Goal: Task Accomplishment & Management: Complete application form

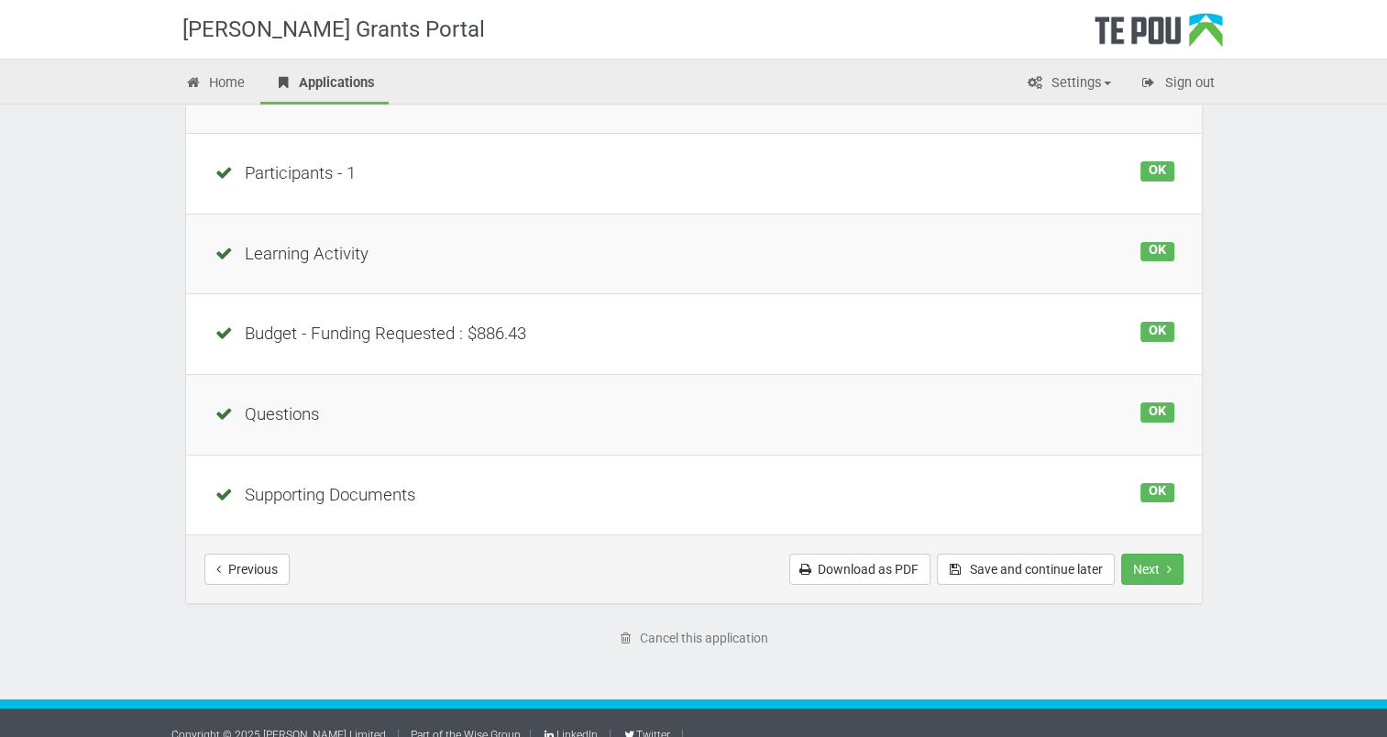
scroll to position [331, 0]
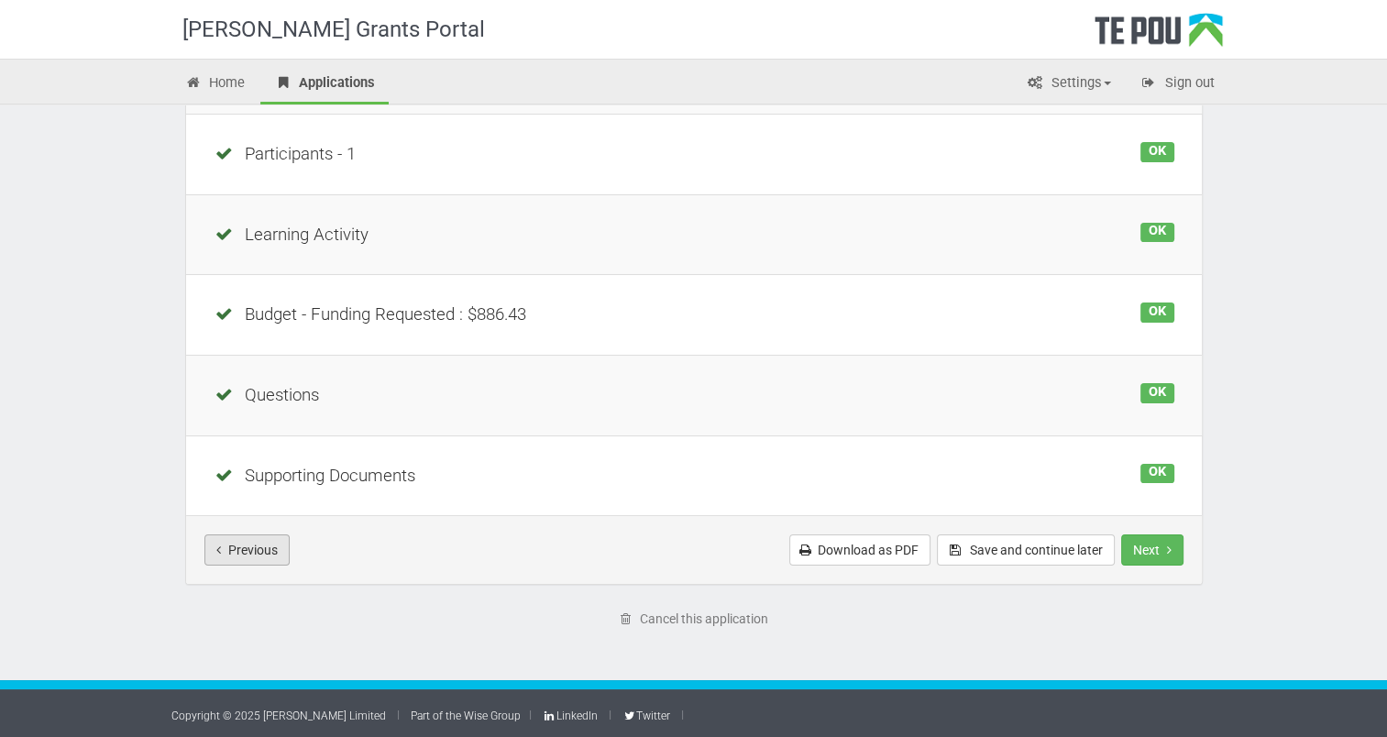
click at [253, 543] on button "Previous" at bounding box center [246, 549] width 85 height 31
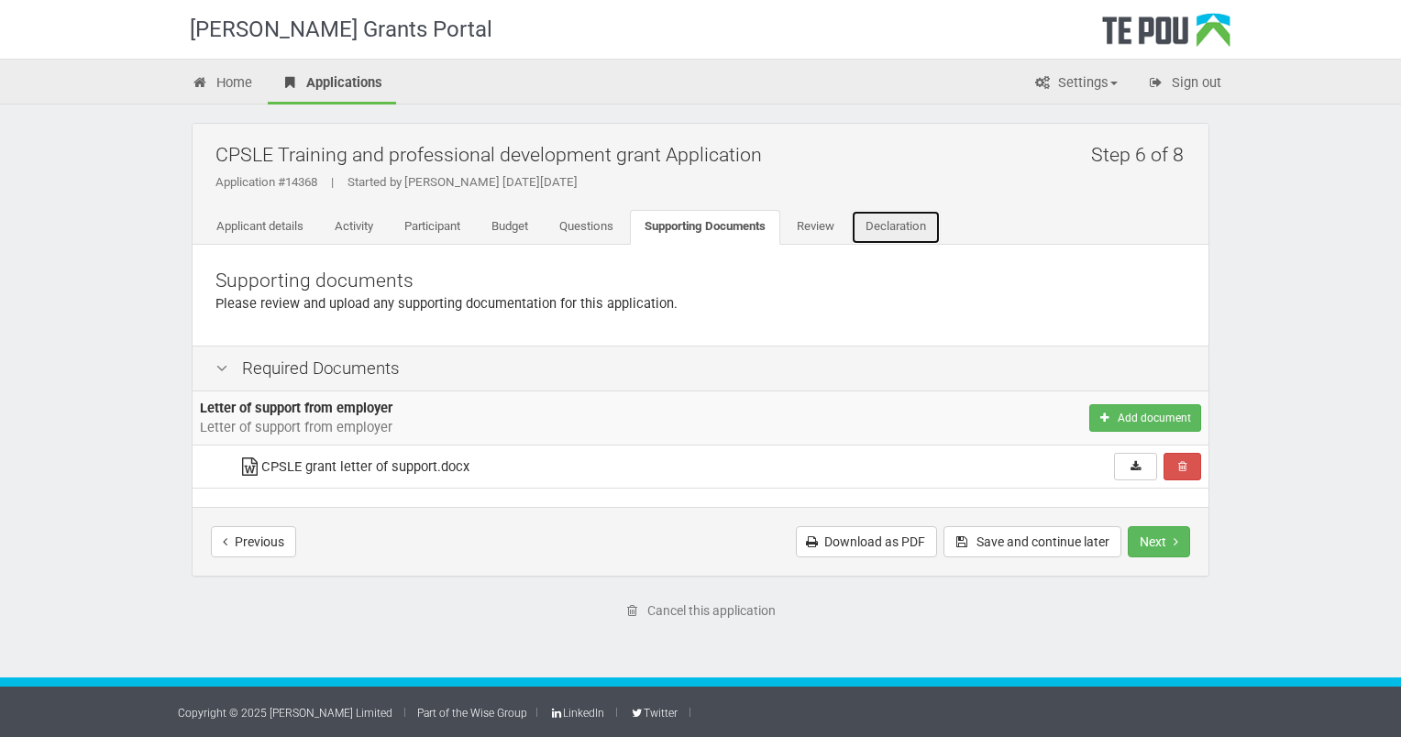
click at [894, 229] on link "Declaration" at bounding box center [896, 227] width 90 height 35
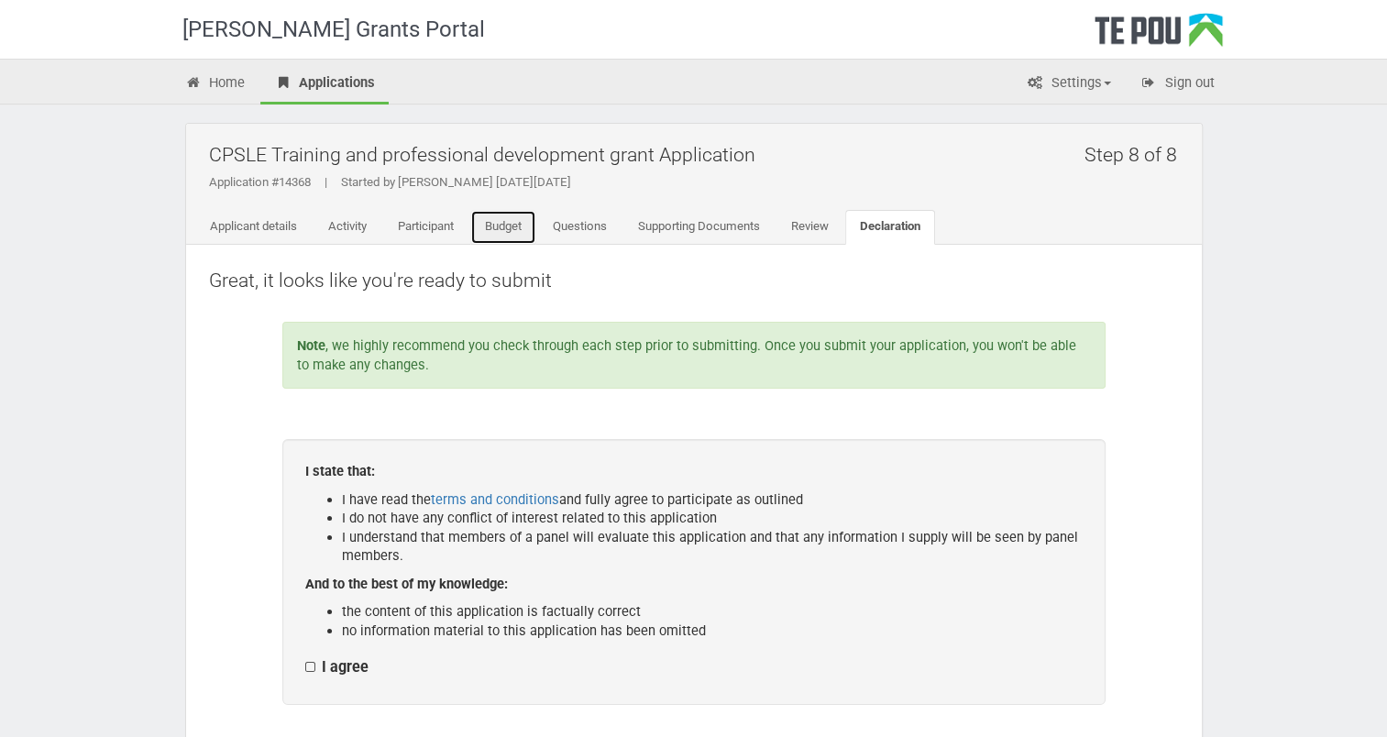
click at [500, 221] on link "Budget" at bounding box center [503, 227] width 66 height 35
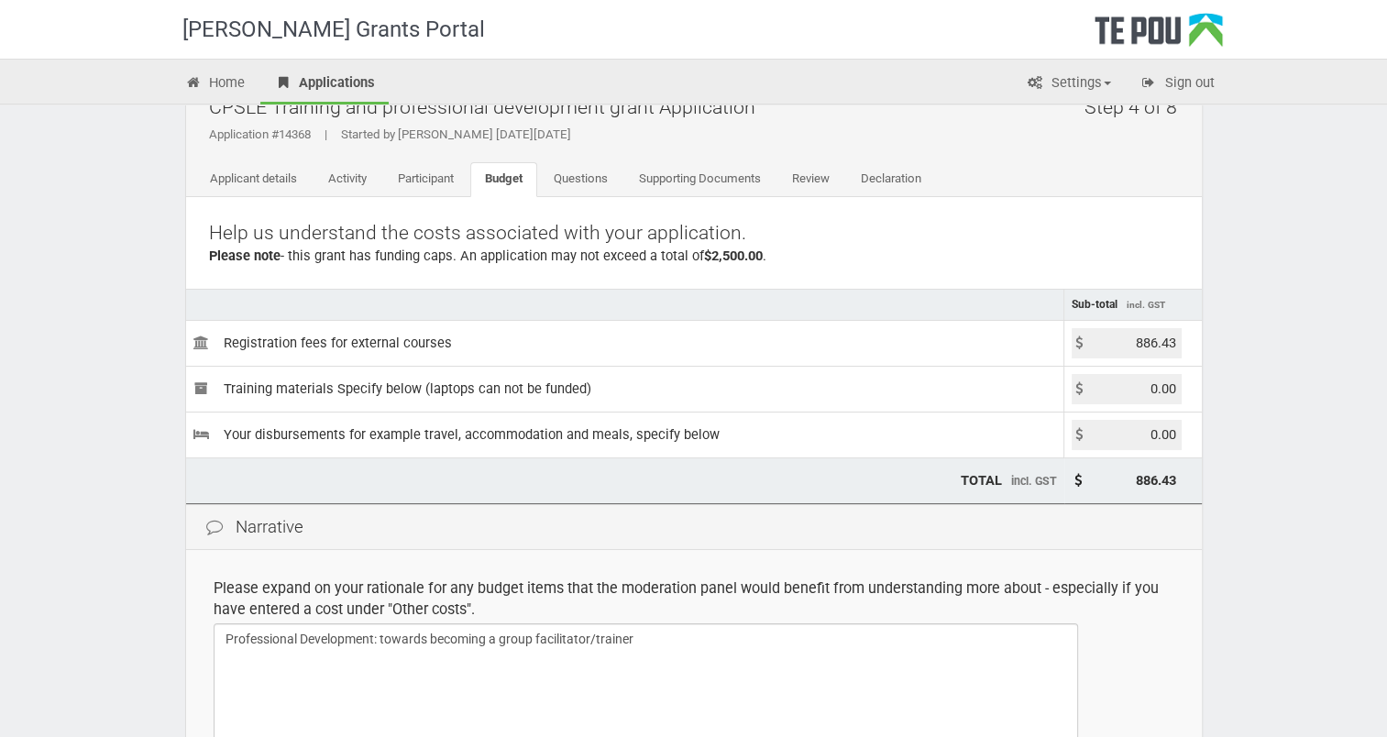
scroll to position [275, 0]
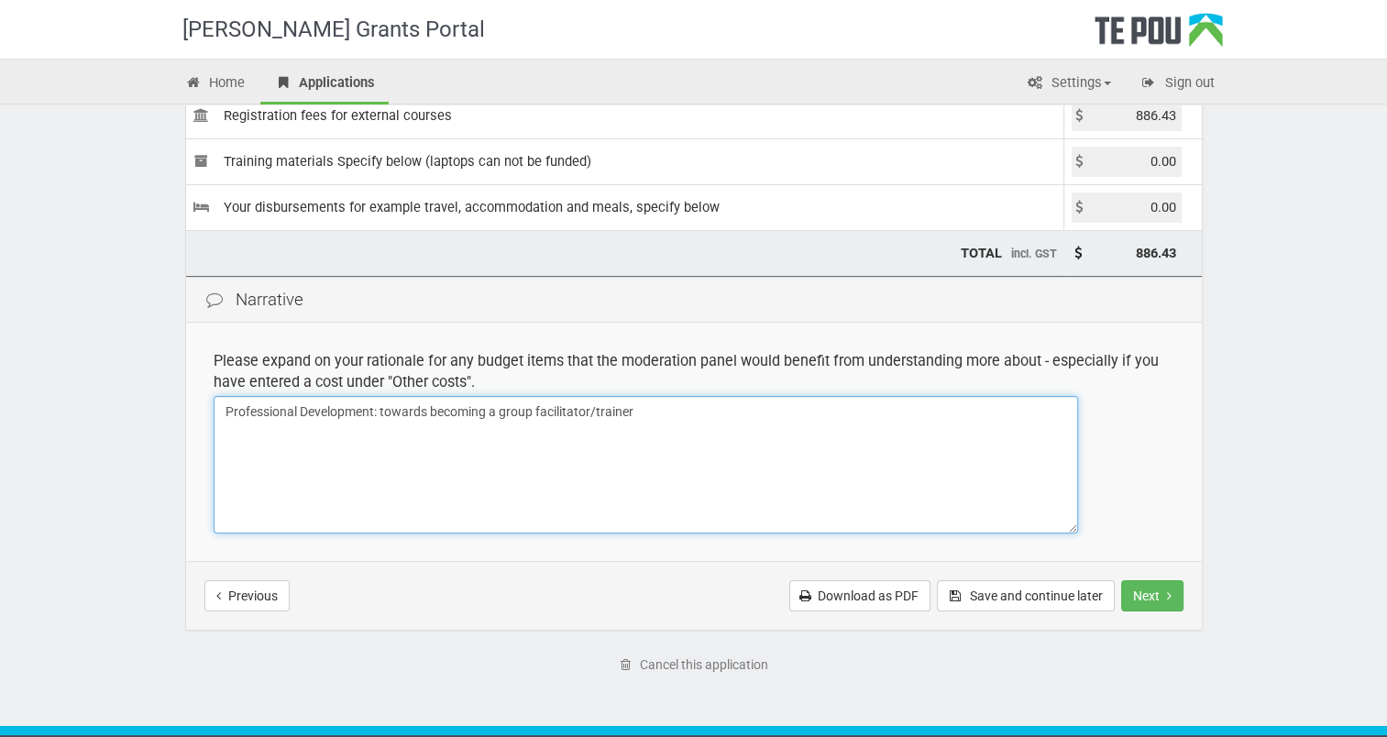
click at [499, 407] on textarea "Professional Development: towards becoming a group facilitator/trainer" at bounding box center [646, 464] width 864 height 137
click at [682, 412] on textarea "Professional Development: towards becoming a group facilitator/trainer" at bounding box center [646, 464] width 864 height 137
type textarea "Professional Development: towards becoming a CPSLE group facilitator/trainer - …"
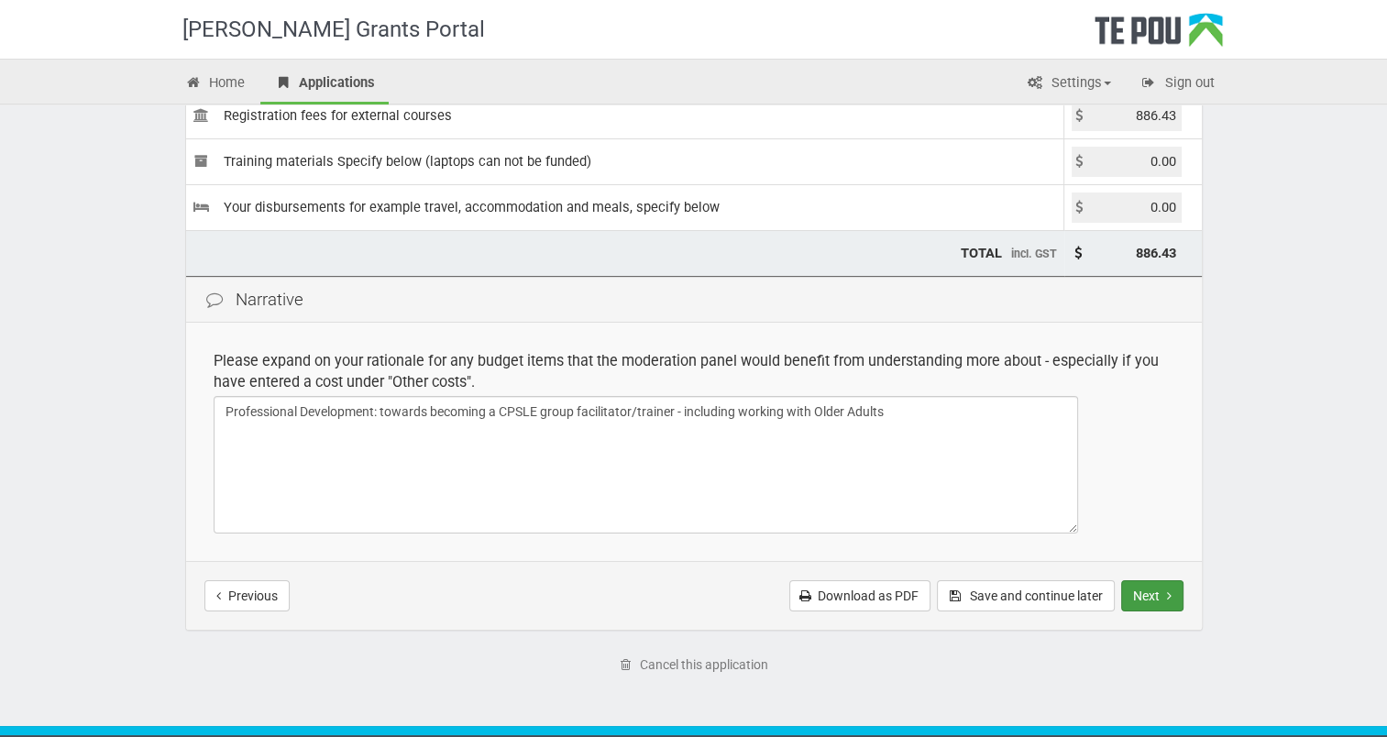
click at [1143, 593] on button "Next" at bounding box center [1152, 595] width 62 height 31
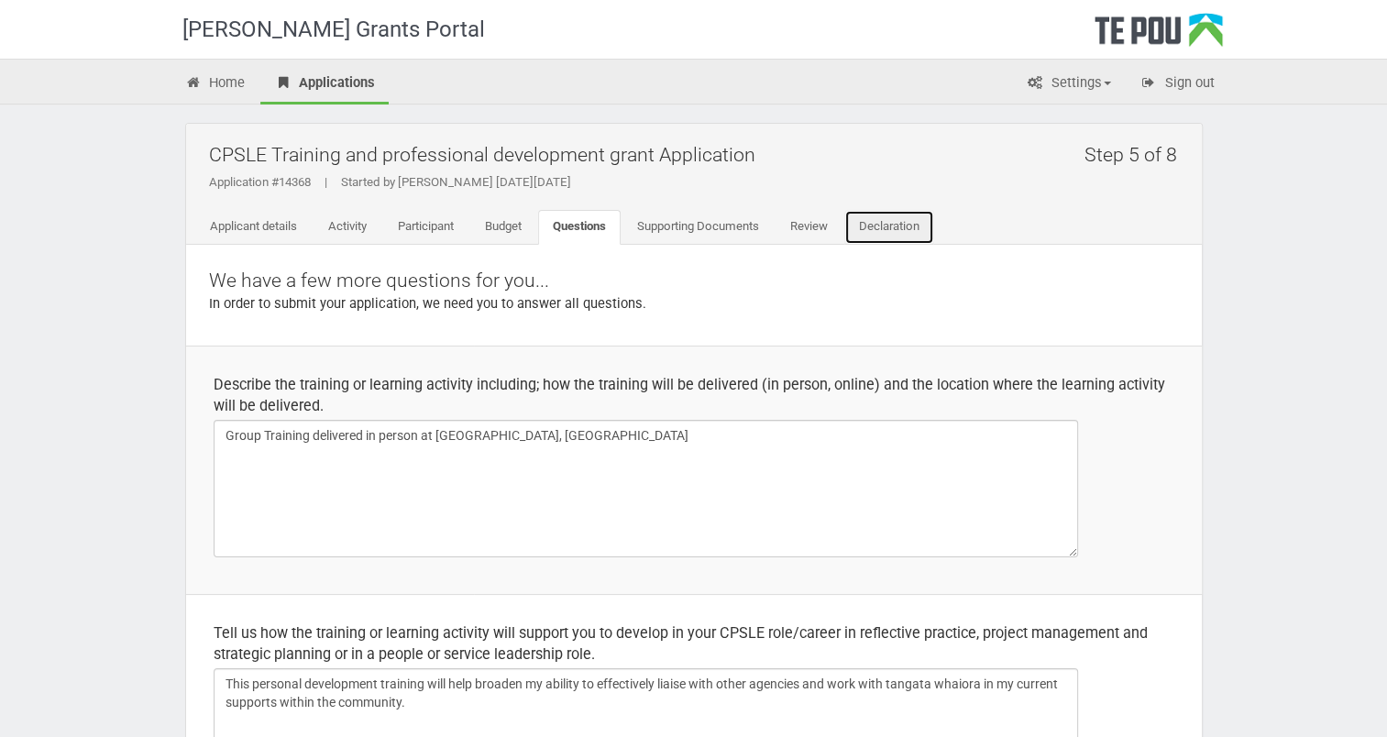
click at [891, 226] on link "Declaration" at bounding box center [889, 227] width 90 height 35
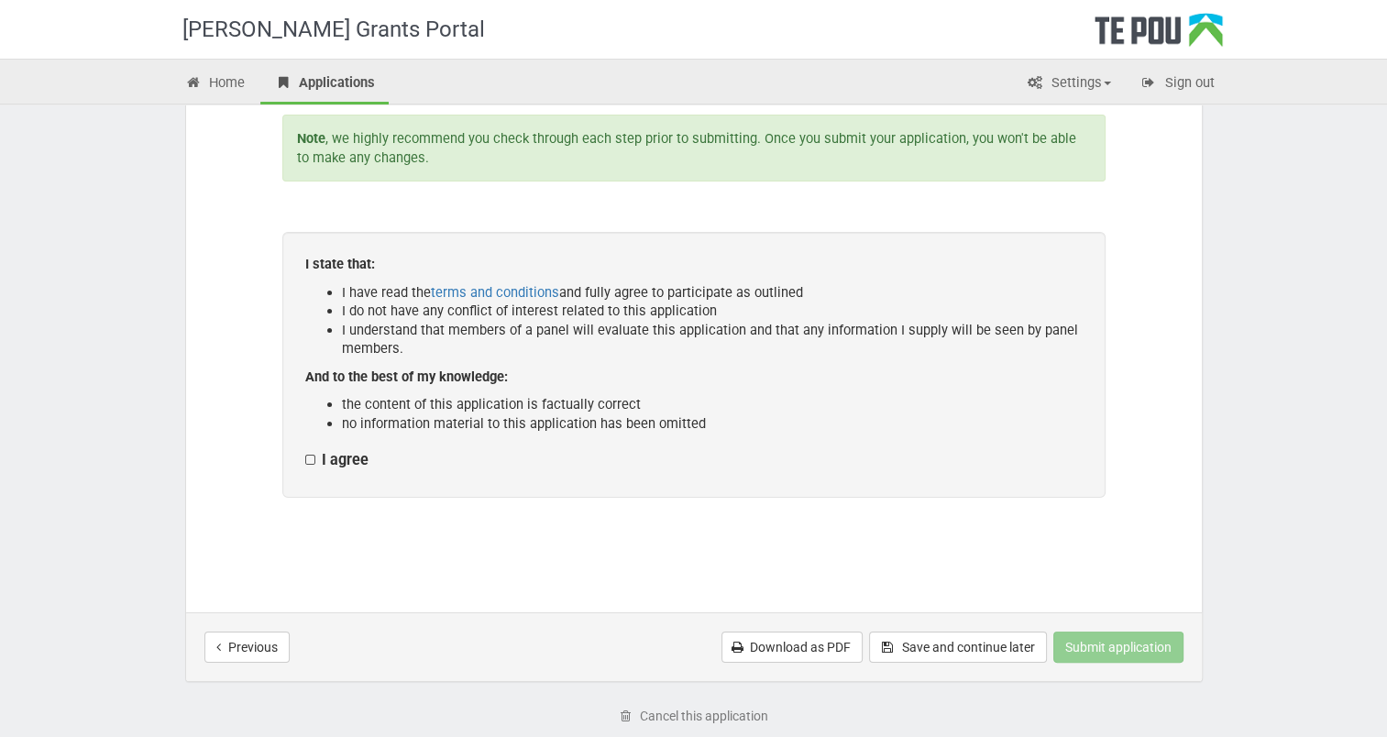
scroll to position [305, 0]
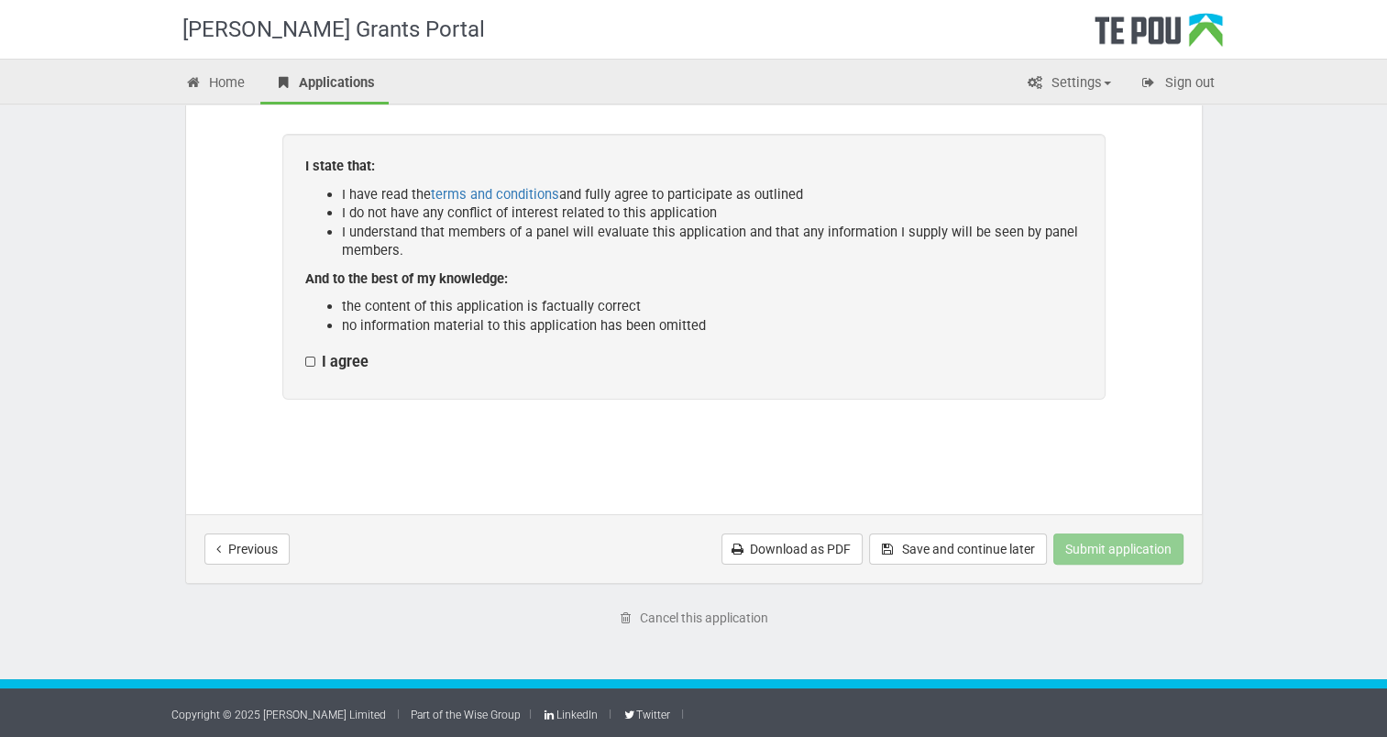
click at [311, 359] on label "I agree" at bounding box center [336, 362] width 63 height 19
click at [305, 353] on input "I agree" at bounding box center [304, 352] width 1 height 1
checkbox input "true"
click at [819, 543] on link "Download as PDF" at bounding box center [791, 548] width 141 height 31
click at [1278, 342] on div "[PERSON_NAME] Grants Portal Home Applications Settings Profile My account FAQs …" at bounding box center [693, 217] width 1387 height 1044
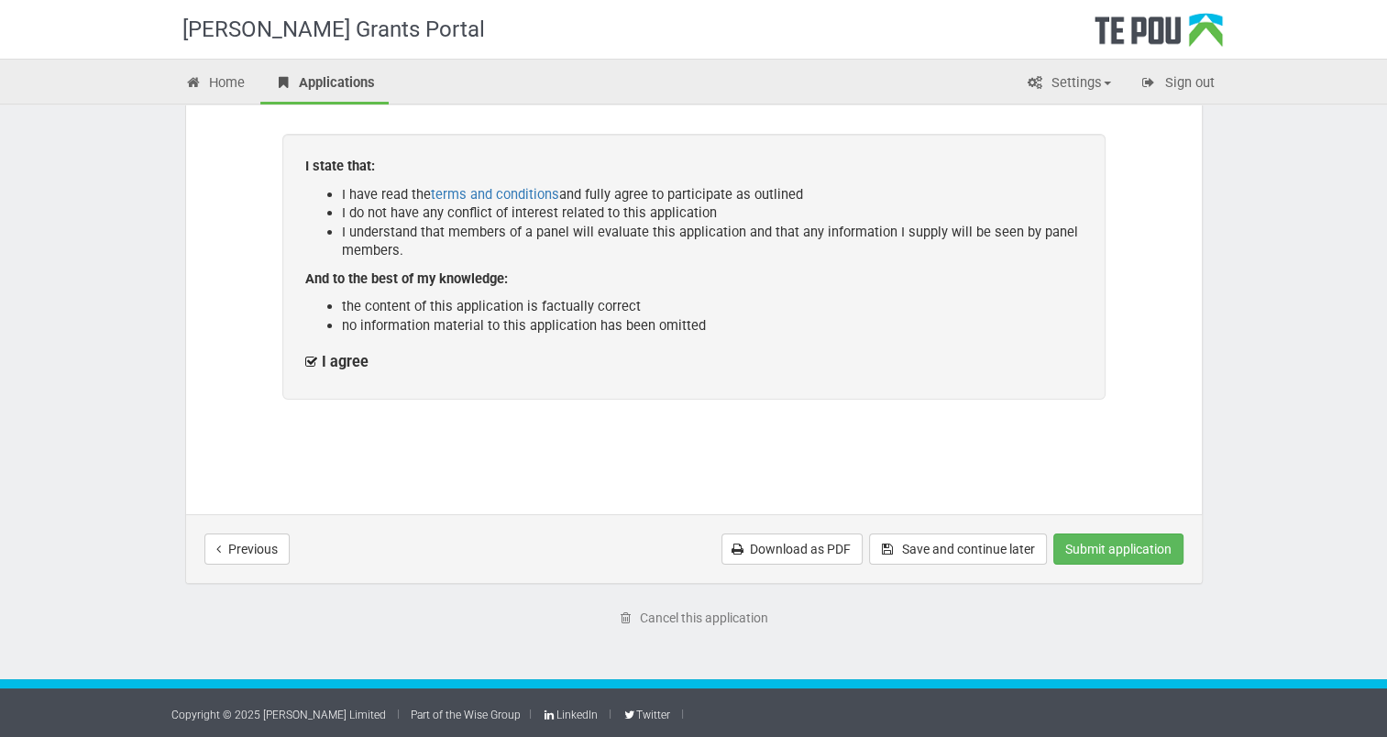
click at [986, 337] on div "I state that: I have read the terms and conditions and fully agree to participa…" at bounding box center [693, 267] width 823 height 266
click at [1165, 400] on div "Note , we highly recommend you check through each step prior to submitting. Onc…" at bounding box center [694, 240] width 970 height 502
